Goal: Task Accomplishment & Management: Manage account settings

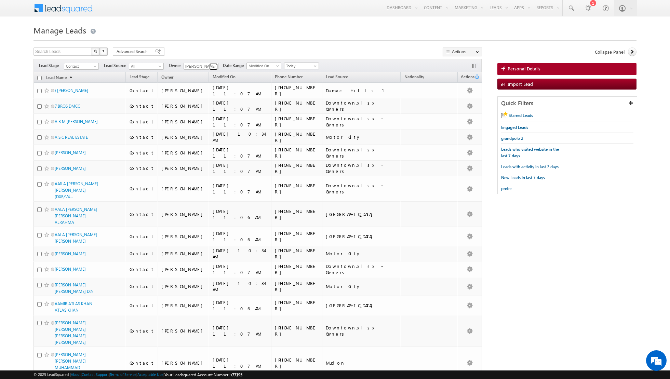
click at [212, 67] on span at bounding box center [214, 66] width 5 height 5
click at [201, 98] on link "[PERSON_NAME] [EMAIL_ADDRESS][DOMAIN_NAME]" at bounding box center [218, 101] width 68 height 13
type input "[PERSON_NAME]"
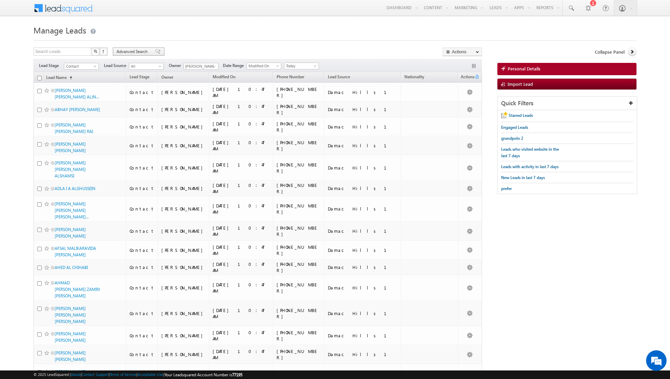
click at [158, 50] on div "Advanced Search" at bounding box center [139, 52] width 52 height 8
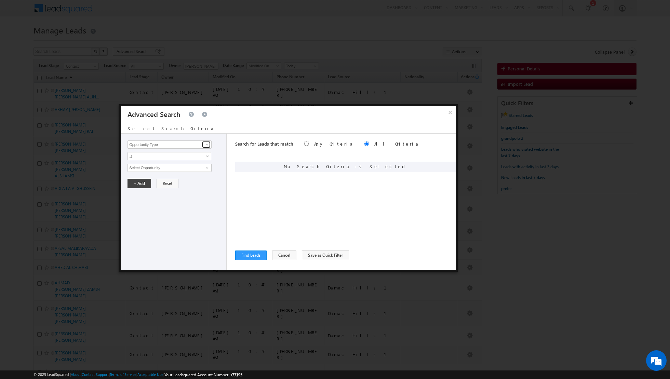
click at [206, 146] on span at bounding box center [207, 144] width 5 height 5
click at [201, 161] on link "Lead Source" at bounding box center [170, 159] width 84 height 8
type input "Lead Source"
click at [204, 170] on span "None Selected" at bounding box center [167, 168] width 78 height 8
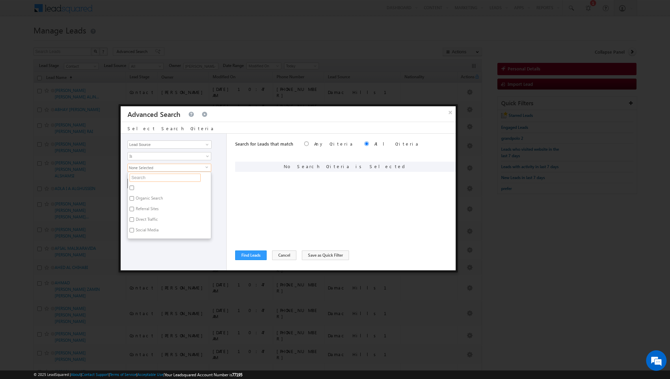
click at [177, 175] on input "text" at bounding box center [165, 178] width 71 height 8
type input "damac"
click at [145, 196] on label "Damac Hills 1" at bounding box center [147, 199] width 39 height 11
click at [134, 196] on input "Damac Hills 1" at bounding box center [132, 198] width 4 height 4
checkbox input "true"
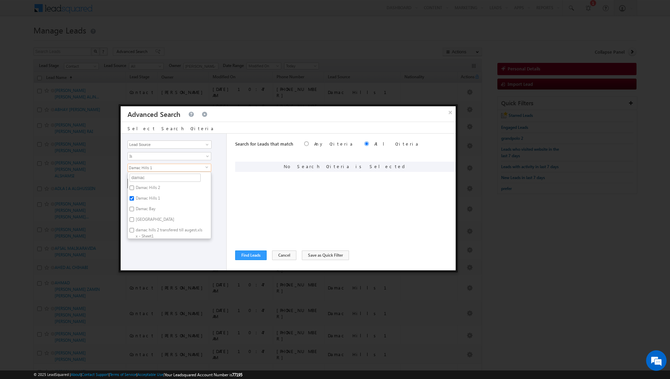
click at [150, 241] on div "Opportunity Type Lead Activity Task Sales Group Prospect Id Address 1 Address 2…" at bounding box center [174, 202] width 106 height 137
click at [140, 181] on button "+ Add" at bounding box center [140, 184] width 24 height 10
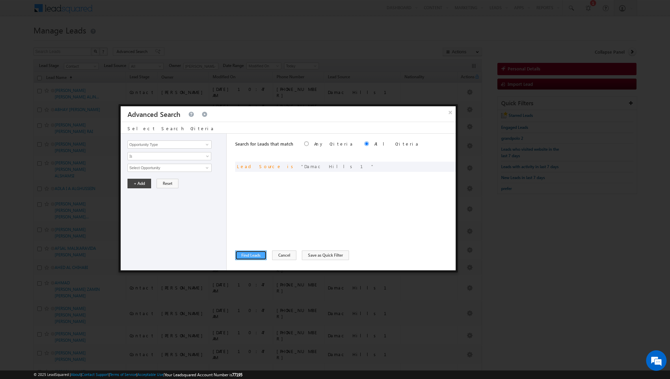
click at [253, 257] on button "Find Leads" at bounding box center [250, 256] width 31 height 10
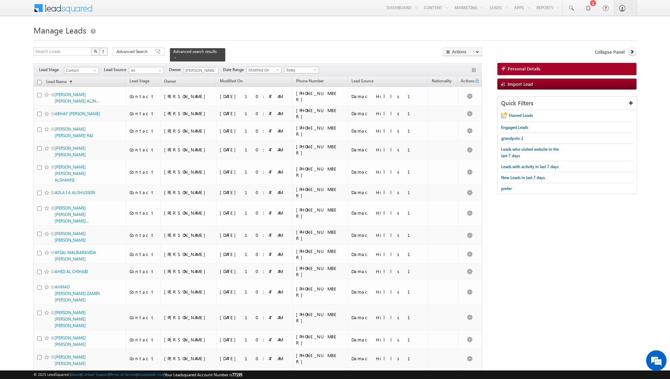
click at [38, 80] on input "checkbox" at bounding box center [39, 82] width 4 height 4
checkbox input "true"
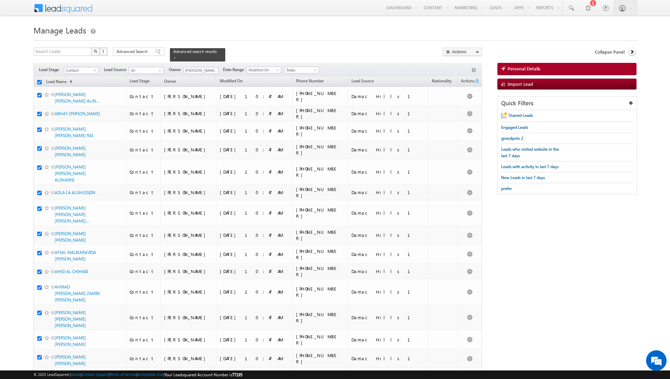
checkbox input "true"
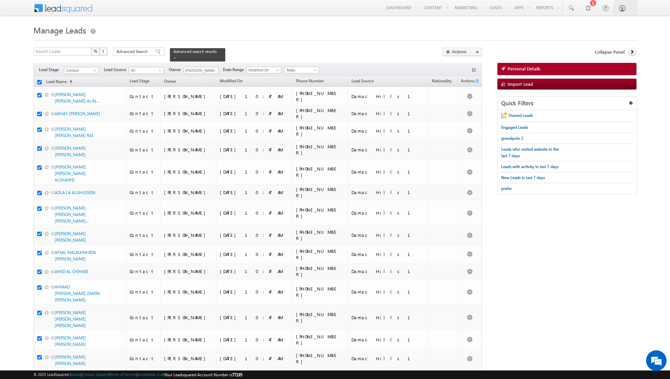
checkbox input "true"
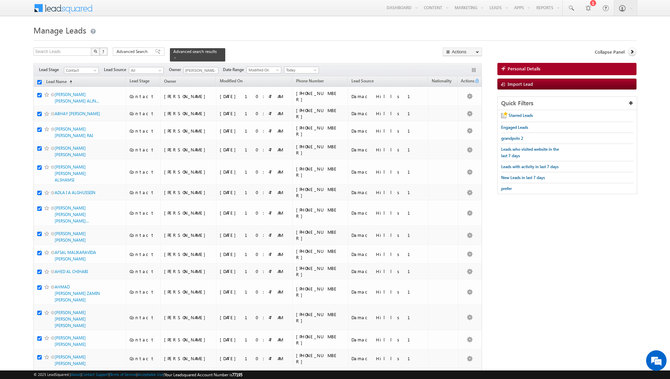
checkbox input "true"
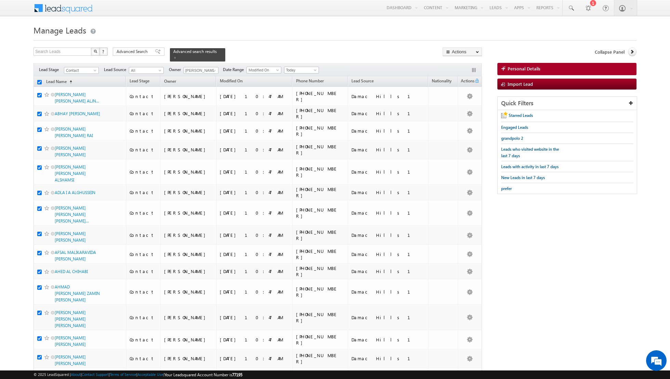
checkbox input "true"
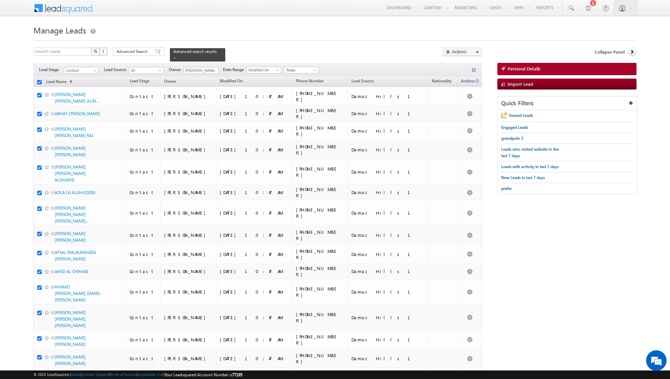
checkbox input "true"
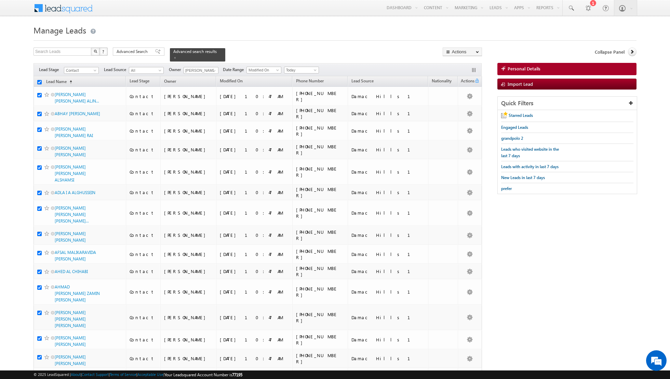
checkbox input "true"
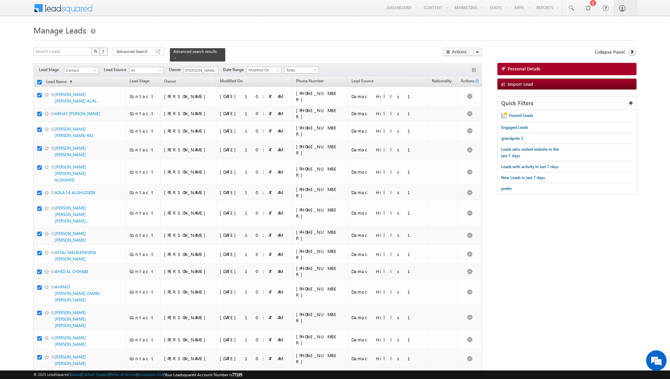
checkbox input "true"
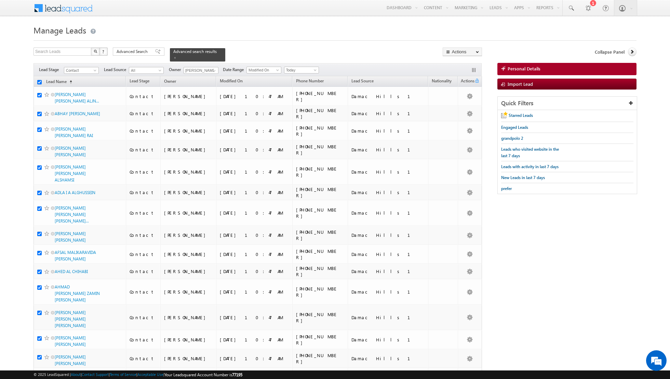
checkbox input "true"
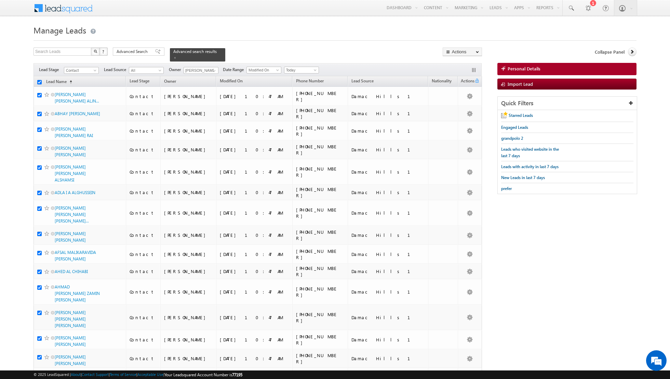
checkbox input "true"
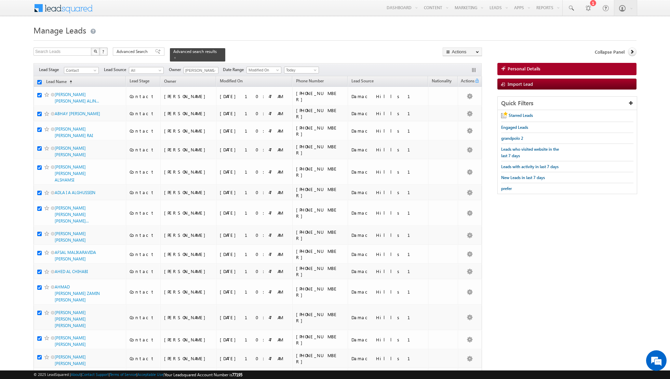
checkbox input "true"
click at [457, 110] on link "Change Owner" at bounding box center [462, 111] width 39 height 8
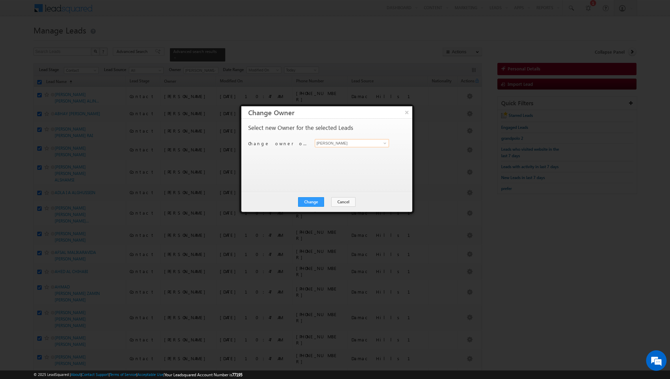
click at [380, 145] on input "[PERSON_NAME]" at bounding box center [352, 143] width 74 height 8
click at [389, 145] on input "[PERSON_NAME]" at bounding box center [352, 143] width 74 height 8
click at [310, 199] on button "Change" at bounding box center [311, 202] width 26 height 10
click at [329, 201] on button "Close" at bounding box center [328, 202] width 22 height 10
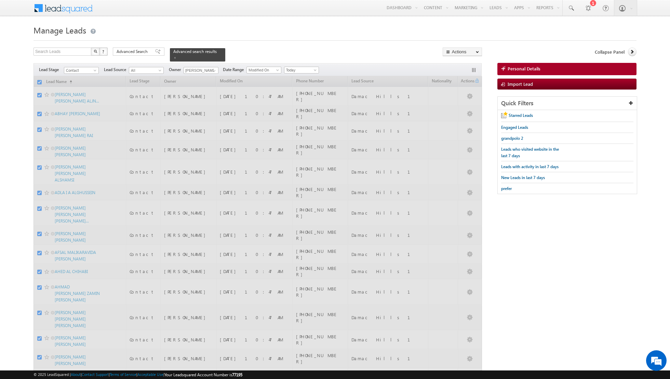
checkbox input "false"
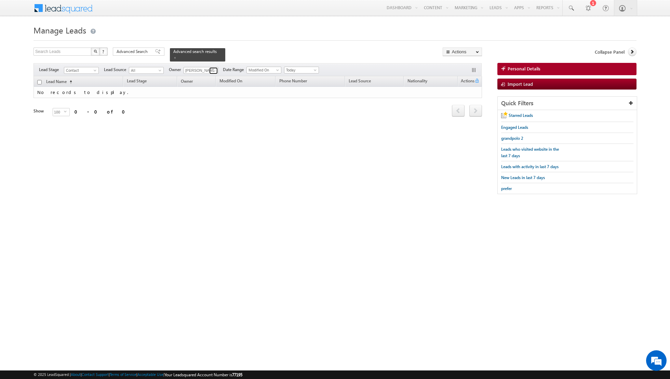
click at [210, 70] on link at bounding box center [213, 70] width 9 height 7
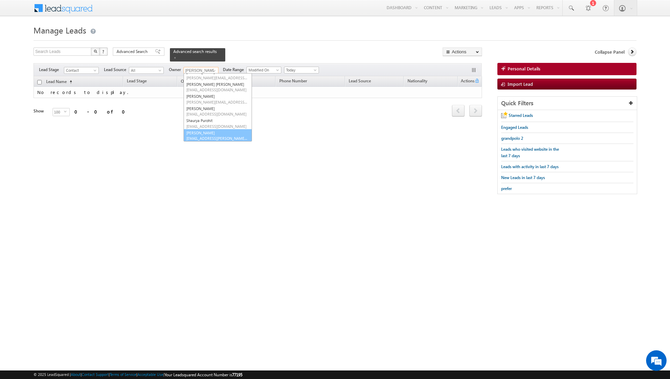
scroll to position [68, 0]
click at [199, 129] on link "[PERSON_NAME] [EMAIL_ADDRESS][PERSON_NAME][DOMAIN_NAME]" at bounding box center [218, 135] width 68 height 13
type input "[PERSON_NAME]"
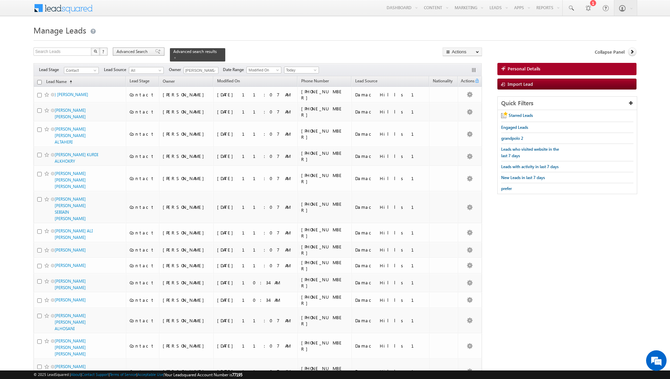
click at [155, 51] on span at bounding box center [157, 51] width 5 height 5
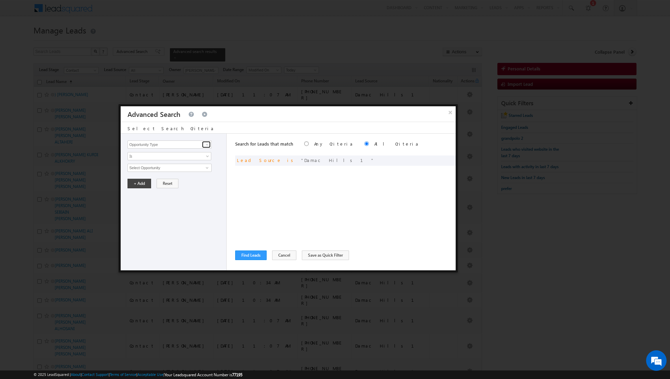
click at [207, 143] on span at bounding box center [207, 144] width 5 height 5
click at [184, 158] on link "Developer" at bounding box center [170, 159] width 84 height 8
type input "Developer"
click at [191, 167] on span "None Selected" at bounding box center [167, 168] width 78 height 8
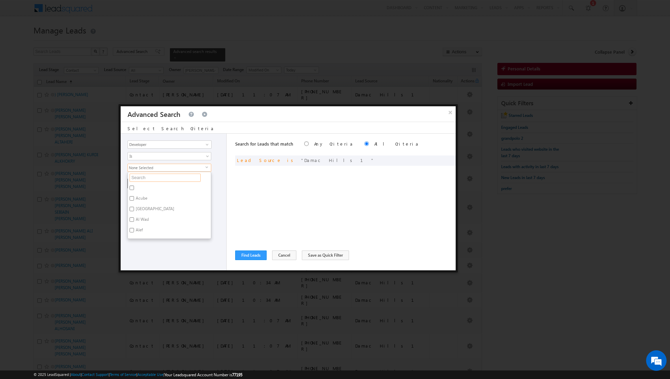
click at [179, 178] on input "text" at bounding box center [165, 178] width 71 height 8
type input "nsha"
click at [136, 189] on label "Nshama" at bounding box center [142, 189] width 29 height 11
click at [134, 189] on input "Nshama" at bounding box center [132, 188] width 4 height 4
checkbox input "true"
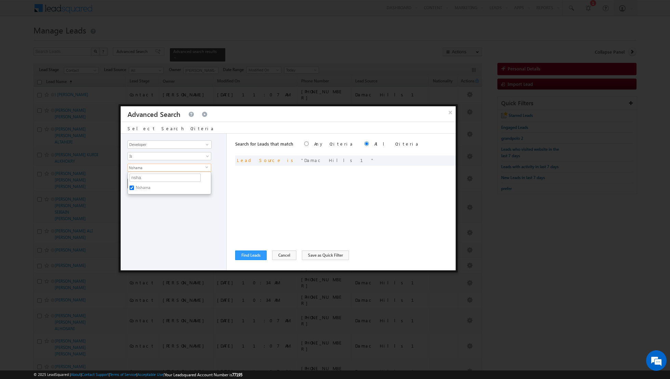
click at [175, 265] on div "Opportunity Type Lead Activity Task Sales Group Prospect Id Address 1 Address 2…" at bounding box center [174, 202] width 106 height 137
click at [134, 184] on button "+ Add" at bounding box center [140, 184] width 24 height 10
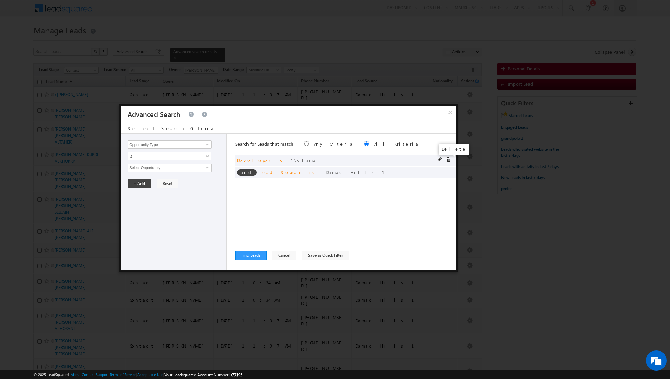
click at [449, 158] on span at bounding box center [448, 159] width 5 height 5
click at [249, 255] on button "Find Leads" at bounding box center [250, 256] width 31 height 10
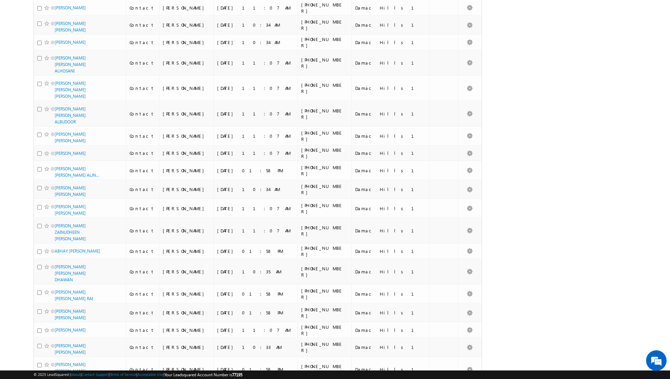
scroll to position [0, 0]
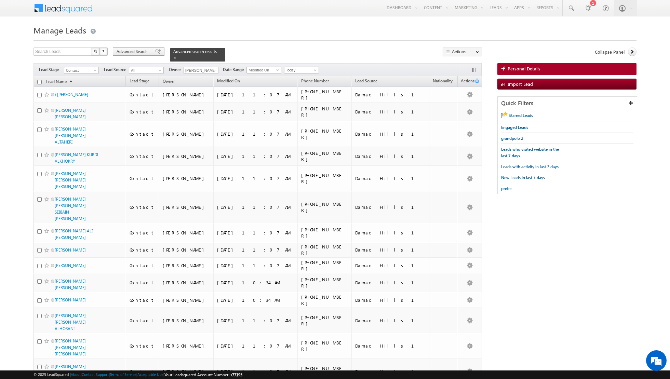
click at [155, 53] on span at bounding box center [157, 51] width 5 height 5
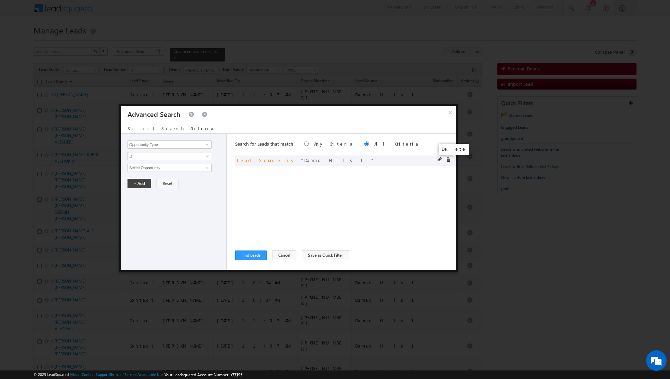
click at [447, 159] on span at bounding box center [448, 159] width 5 height 5
click at [451, 115] on button "×" at bounding box center [450, 112] width 11 height 12
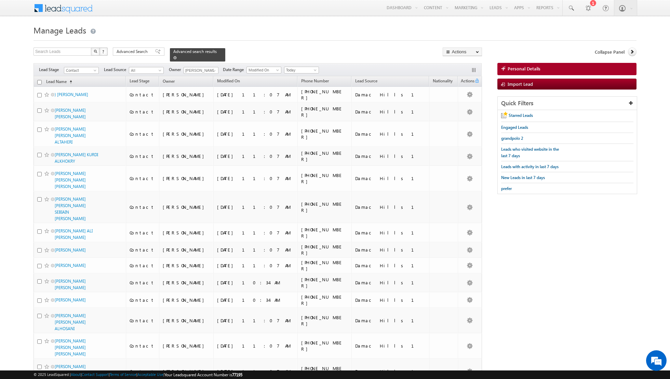
click at [173, 58] on span at bounding box center [174, 57] width 3 height 3
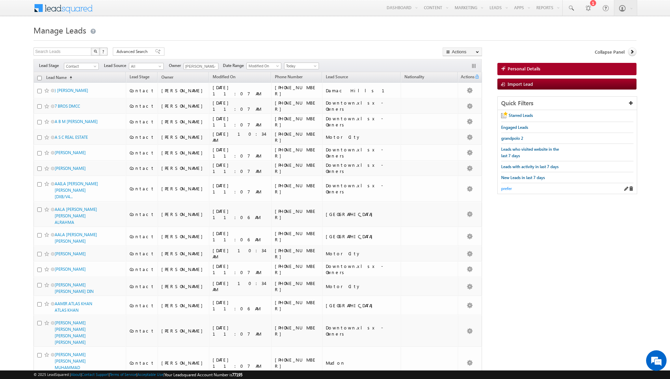
click at [507, 186] on span "prefer" at bounding box center [506, 188] width 11 height 5
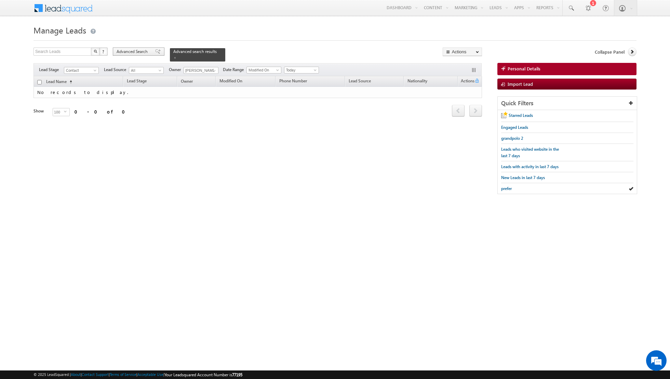
click at [155, 52] on span at bounding box center [157, 51] width 5 height 5
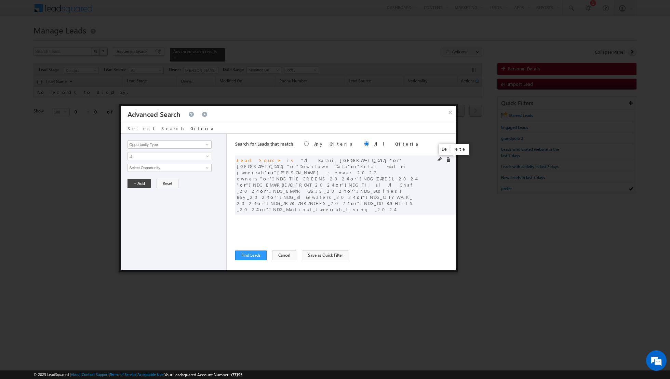
click at [449, 160] on span at bounding box center [448, 159] width 5 height 5
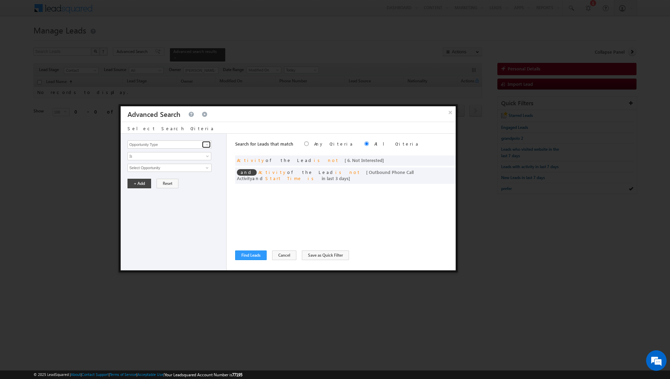
click at [205, 144] on span at bounding box center [207, 144] width 5 height 5
click at [174, 160] on link "Developer" at bounding box center [170, 159] width 84 height 8
type input "Developer"
click at [182, 170] on span "None Selected" at bounding box center [167, 168] width 78 height 8
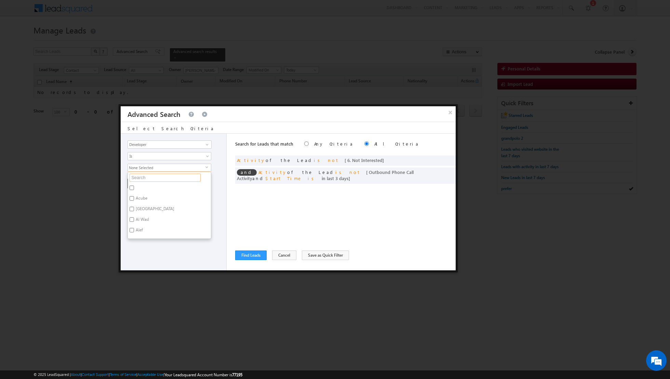
click at [167, 180] on input "text" at bounding box center [165, 178] width 71 height 8
type input "nsha"
click at [142, 190] on label "Nshama" at bounding box center [142, 189] width 29 height 11
click at [134, 190] on input "Nshama" at bounding box center [132, 188] width 4 height 4
checkbox input "true"
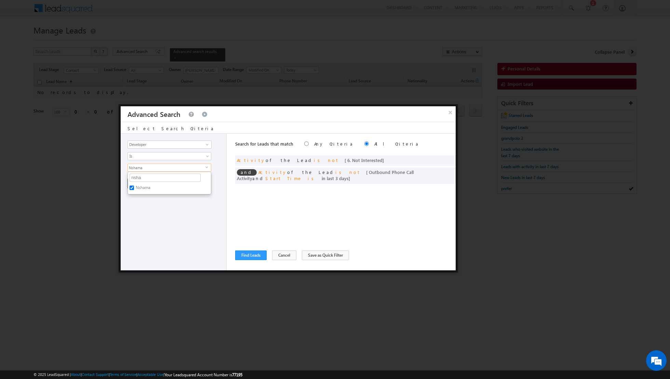
click at [142, 218] on div "Opportunity Type Lead Activity Task Sales Group Prospect Id Address 1 Address 2…" at bounding box center [174, 202] width 106 height 137
click at [138, 184] on button "+ Add" at bounding box center [140, 184] width 24 height 10
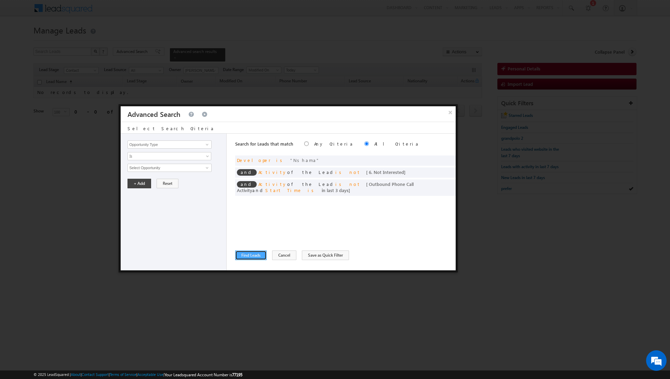
click at [245, 256] on button "Find Leads" at bounding box center [250, 256] width 31 height 10
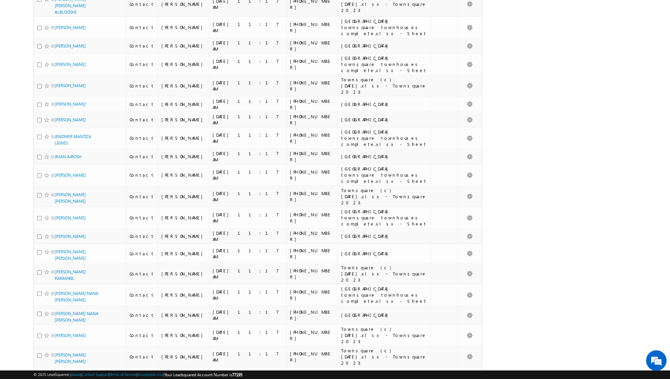
scroll to position [1419, 0]
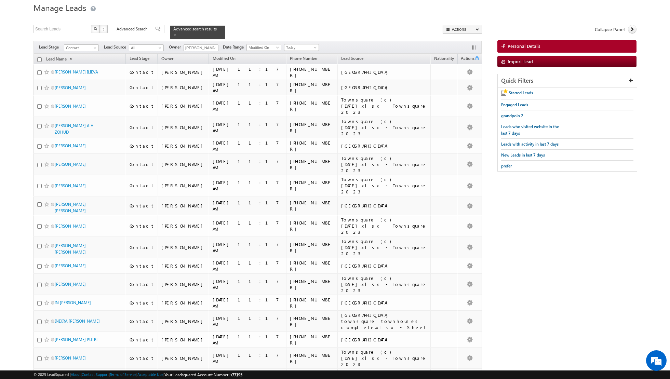
scroll to position [0, 0]
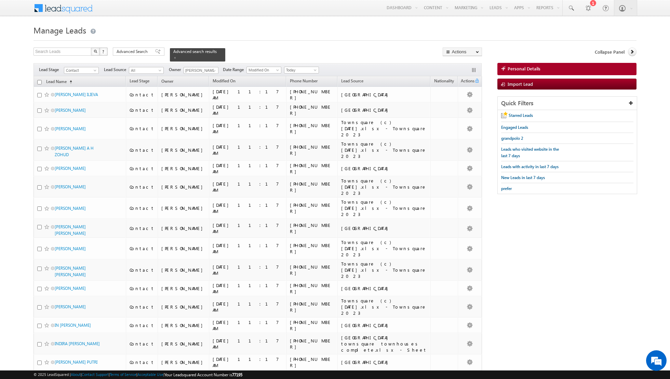
click at [41, 80] on input "checkbox" at bounding box center [39, 82] width 4 height 4
checkbox input "true"
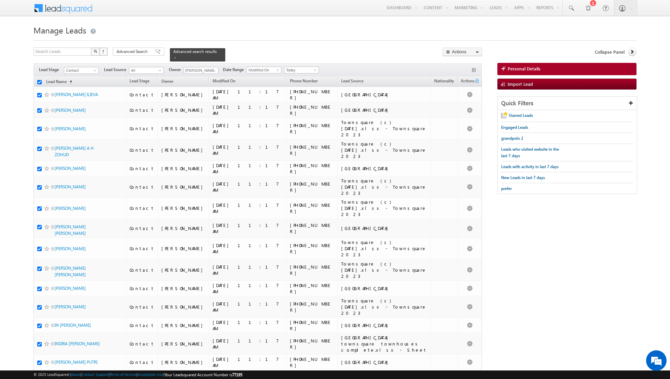
checkbox input "true"
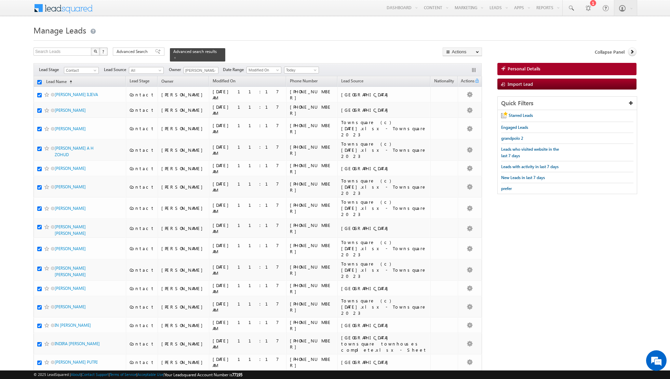
checkbox input "true"
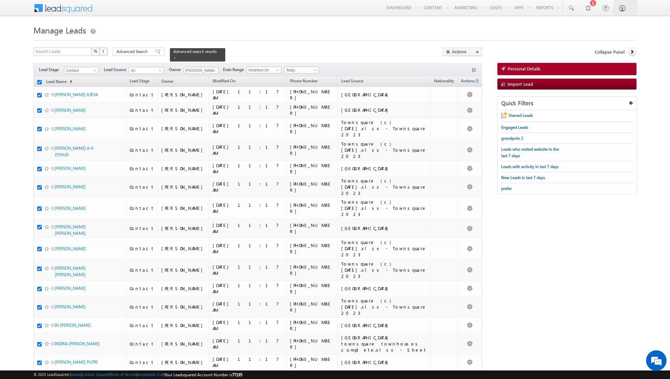
checkbox input "true"
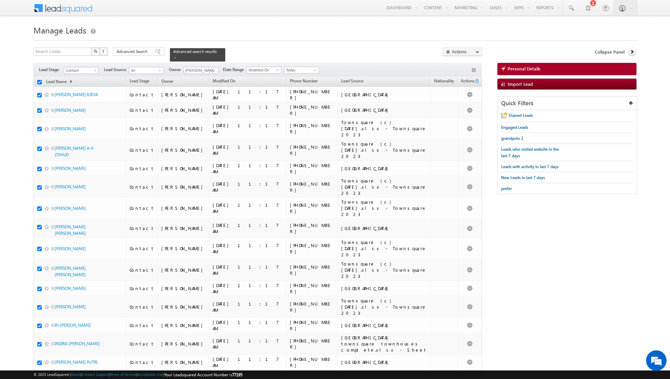
checkbox input "true"
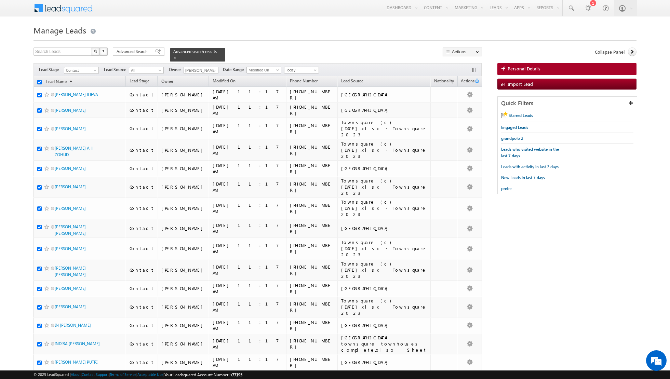
checkbox input "true"
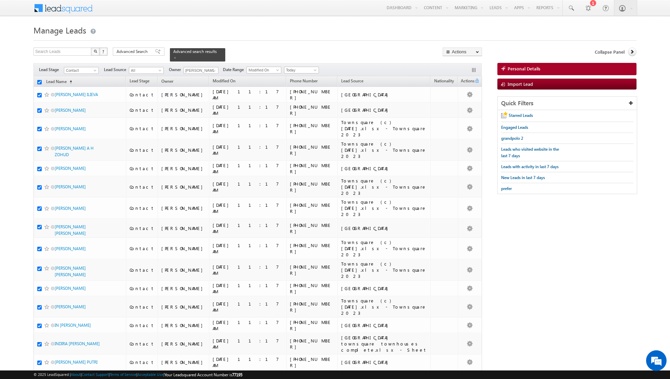
checkbox input "true"
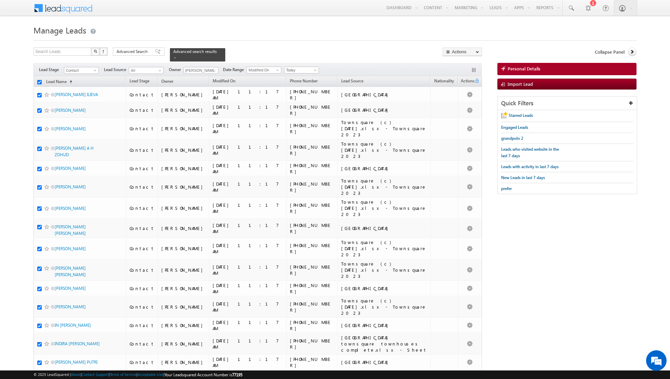
checkbox input "true"
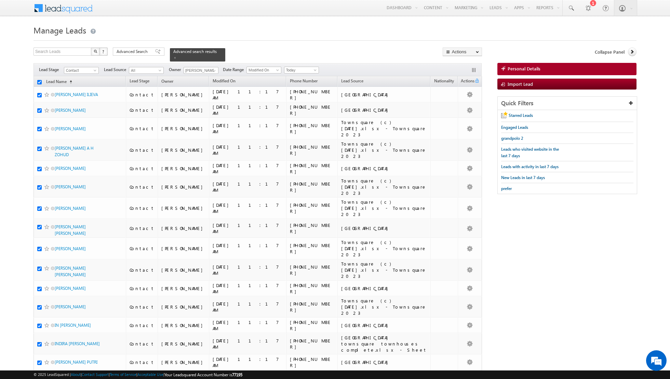
checkbox input "true"
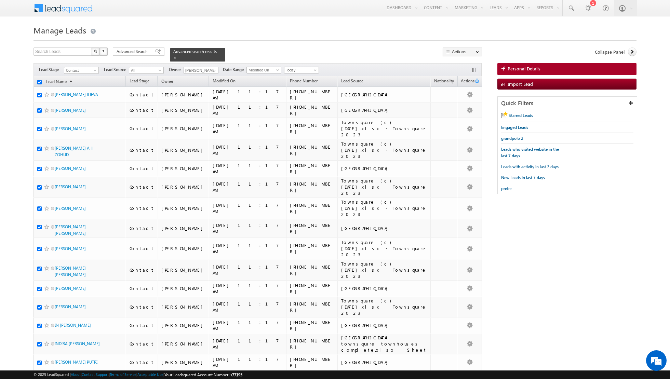
checkbox input "true"
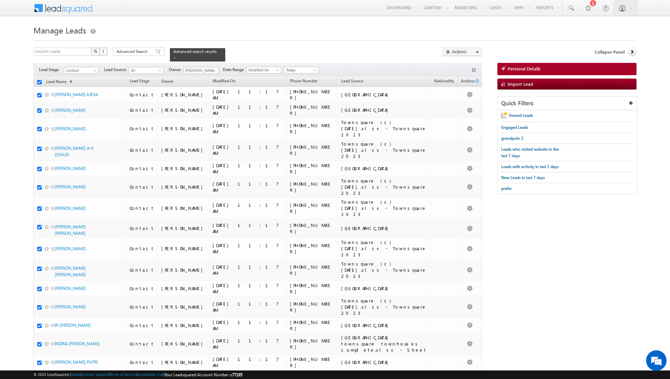
checkbox input "true"
click at [456, 111] on link "Change Owner" at bounding box center [462, 111] width 39 height 8
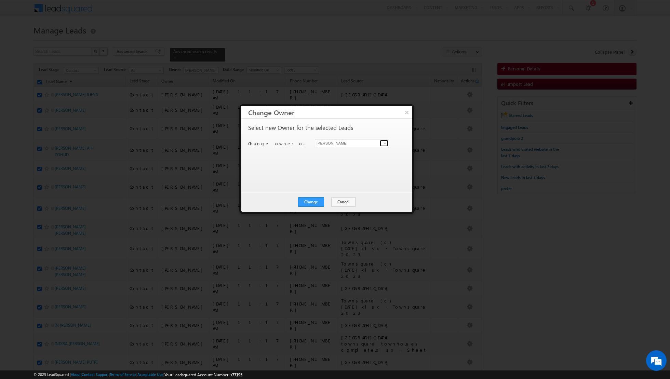
click at [385, 143] on span at bounding box center [384, 143] width 5 height 5
click at [346, 164] on link "[PERSON_NAME] [EMAIL_ADDRESS][DOMAIN_NAME]" at bounding box center [352, 165] width 74 height 13
type input "[PERSON_NAME]"
click at [309, 201] on button "Change" at bounding box center [311, 202] width 26 height 10
click at [331, 201] on button "Close" at bounding box center [328, 202] width 22 height 10
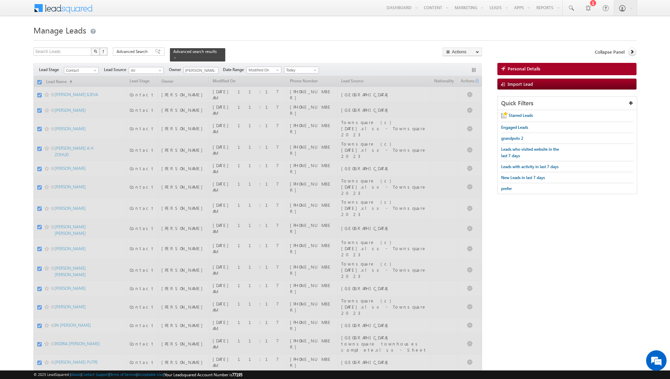
checkbox input "false"
